Goal: Task Accomplishment & Management: Complete application form

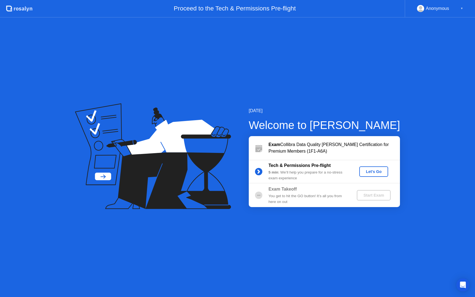
click at [377, 172] on div "Let's Go" at bounding box center [373, 171] width 24 height 4
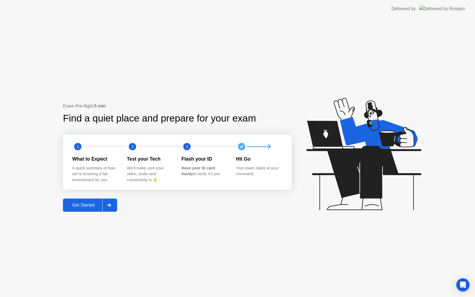
click at [111, 205] on icon at bounding box center [109, 204] width 4 height 3
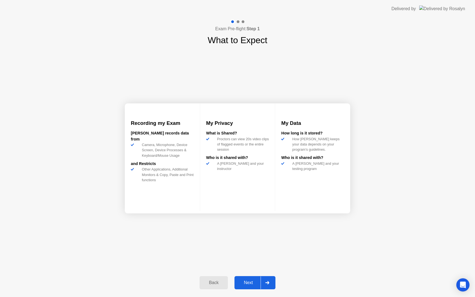
click at [268, 283] on icon at bounding box center [267, 282] width 4 height 3
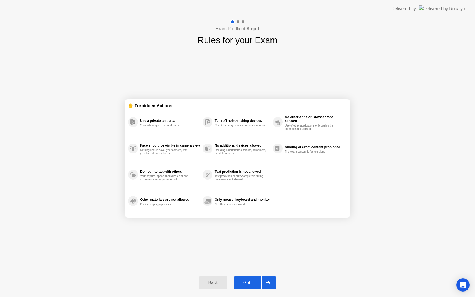
click at [268, 283] on icon at bounding box center [268, 282] width 4 height 3
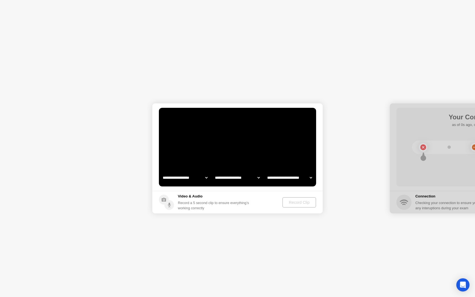
select select "**********"
select select "*******"
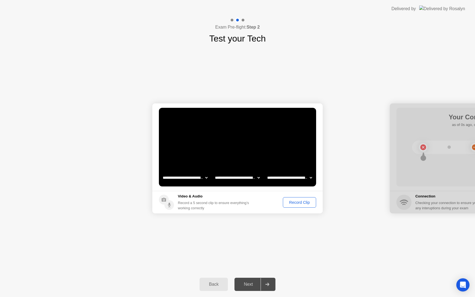
click at [300, 202] on div "Record Clip" at bounding box center [299, 202] width 29 height 4
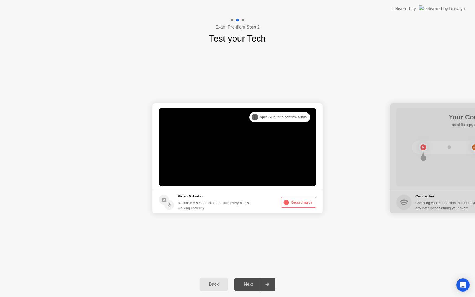
click at [301, 201] on button "Recording 0s" at bounding box center [298, 202] width 35 height 10
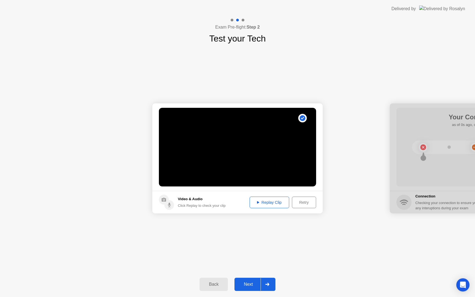
click at [270, 203] on div "Replay Clip" at bounding box center [269, 202] width 36 height 4
click at [267, 280] on div at bounding box center [266, 284] width 13 height 13
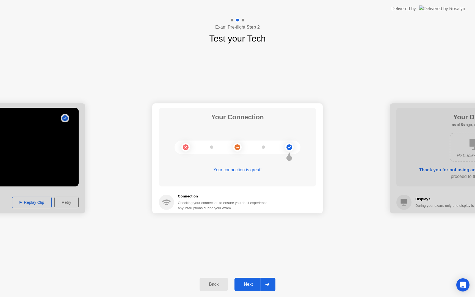
click at [268, 286] on div at bounding box center [266, 284] width 13 height 13
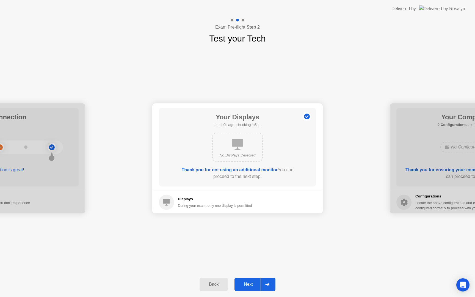
click at [268, 286] on div at bounding box center [266, 284] width 13 height 13
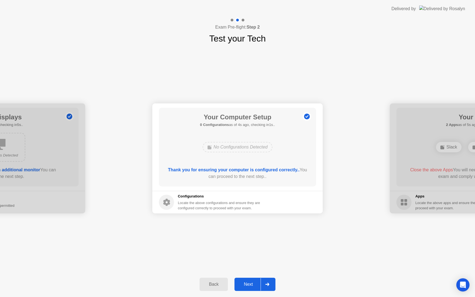
click at [268, 284] on icon at bounding box center [267, 283] width 4 height 3
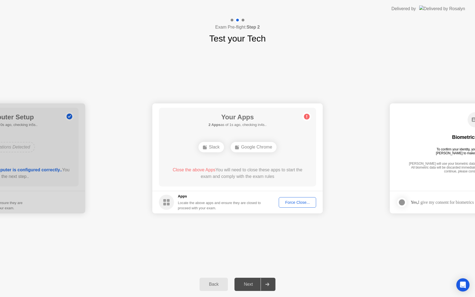
click at [300, 202] on div "Force Close..." at bounding box center [297, 202] width 34 height 4
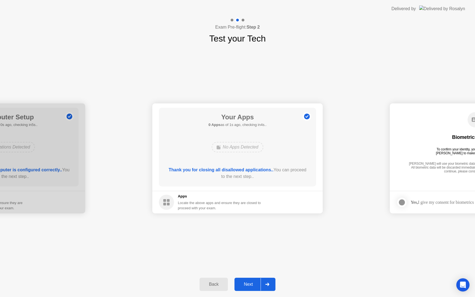
click at [269, 282] on div at bounding box center [266, 284] width 13 height 13
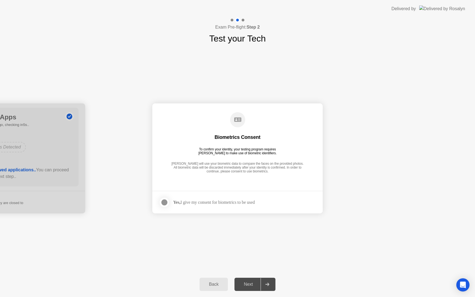
click at [161, 200] on div at bounding box center [164, 202] width 7 height 7
click at [271, 284] on div at bounding box center [266, 284] width 13 height 13
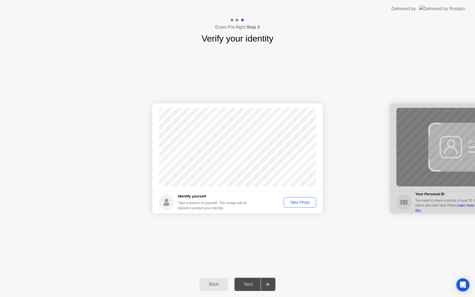
click at [297, 202] on div "Take Photo" at bounding box center [299, 202] width 29 height 4
click at [297, 202] on div "Retake" at bounding box center [302, 202] width 21 height 4
click at [297, 202] on div "Take Photo" at bounding box center [299, 202] width 29 height 4
click at [297, 202] on div "Retake" at bounding box center [302, 202] width 21 height 4
click at [297, 202] on div "Take Photo" at bounding box center [299, 202] width 29 height 4
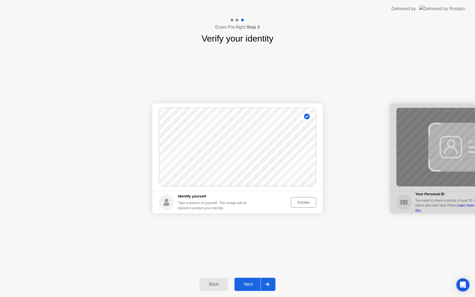
click at [270, 287] on div at bounding box center [266, 284] width 13 height 13
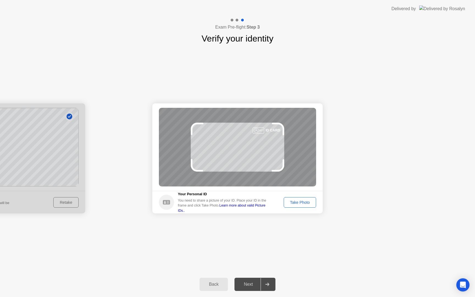
click at [304, 204] on div "Take Photo" at bounding box center [299, 202] width 29 height 4
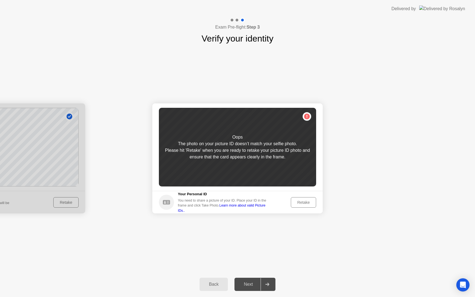
click at [304, 203] on div "Retake" at bounding box center [302, 202] width 21 height 4
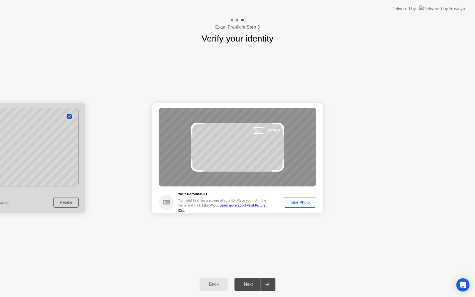
click at [304, 203] on div "Take Photo" at bounding box center [299, 202] width 29 height 4
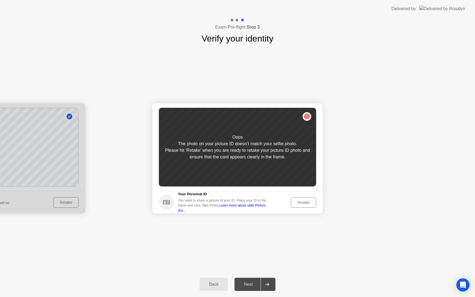
click at [253, 246] on div "Success Photo is correctly taken Identify yourself Take a picture of yourself. …" at bounding box center [237, 158] width 475 height 226
click at [214, 284] on div "Back" at bounding box center [213, 284] width 25 height 5
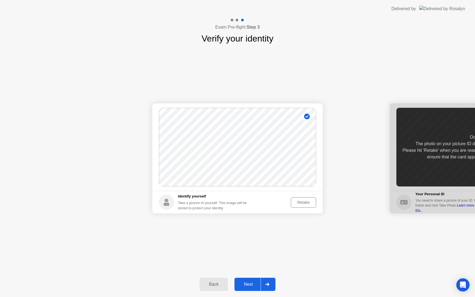
click at [297, 203] on div "Retake" at bounding box center [302, 202] width 21 height 4
click at [297, 203] on div "Take Photo" at bounding box center [299, 202] width 29 height 4
click at [266, 285] on icon at bounding box center [267, 283] width 4 height 3
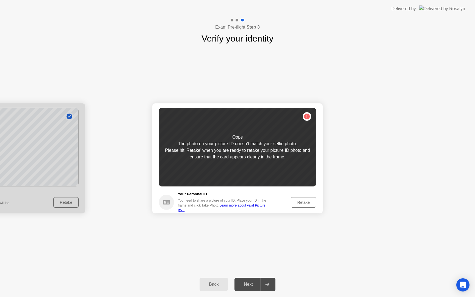
click at [307, 204] on div "Retake" at bounding box center [302, 202] width 21 height 4
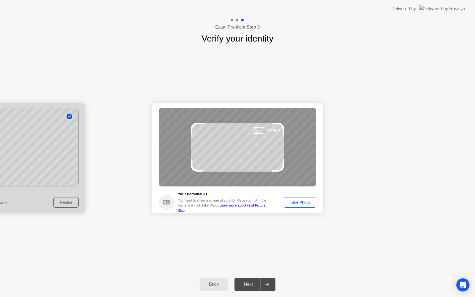
click at [307, 203] on div "Take Photo" at bounding box center [299, 202] width 29 height 4
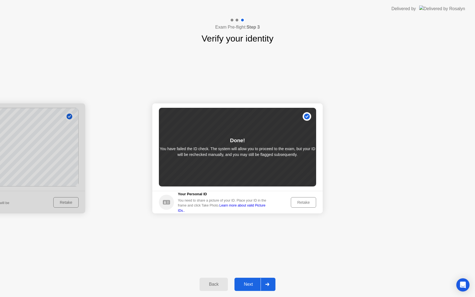
click at [271, 283] on div at bounding box center [266, 284] width 13 height 13
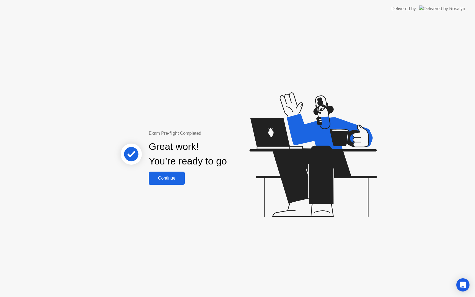
click at [169, 180] on div "Continue" at bounding box center [166, 177] width 33 height 5
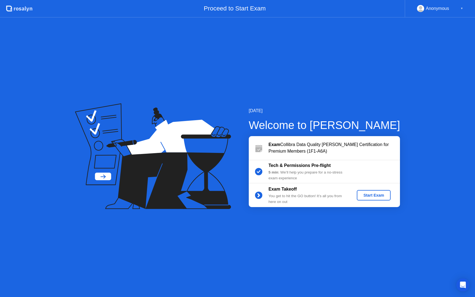
click at [375, 194] on div "Start Exam" at bounding box center [373, 195] width 29 height 4
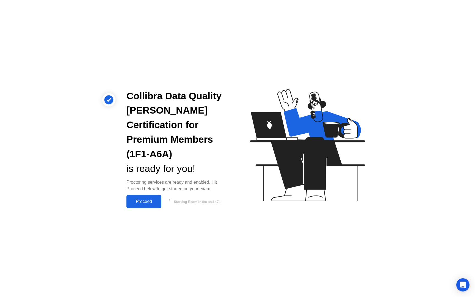
click at [139, 199] on div "Proceed" at bounding box center [144, 201] width 32 height 5
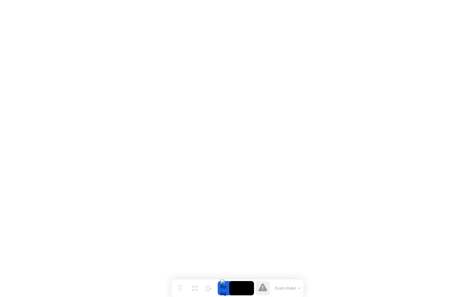
click at [299, 288] on icon at bounding box center [299, 287] width 2 height 1
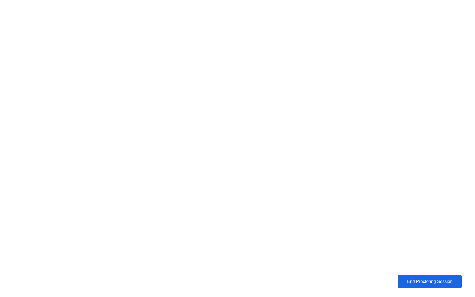
click at [438, 281] on div "End Proctoring Session" at bounding box center [429, 281] width 61 height 5
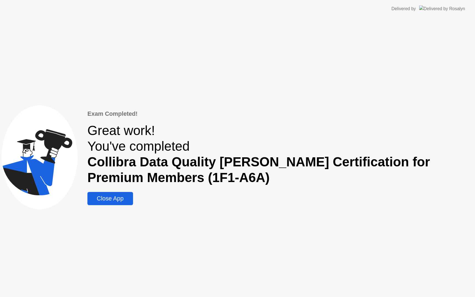
click at [114, 198] on div "Close App" at bounding box center [110, 198] width 42 height 7
